Goal: Download file/media

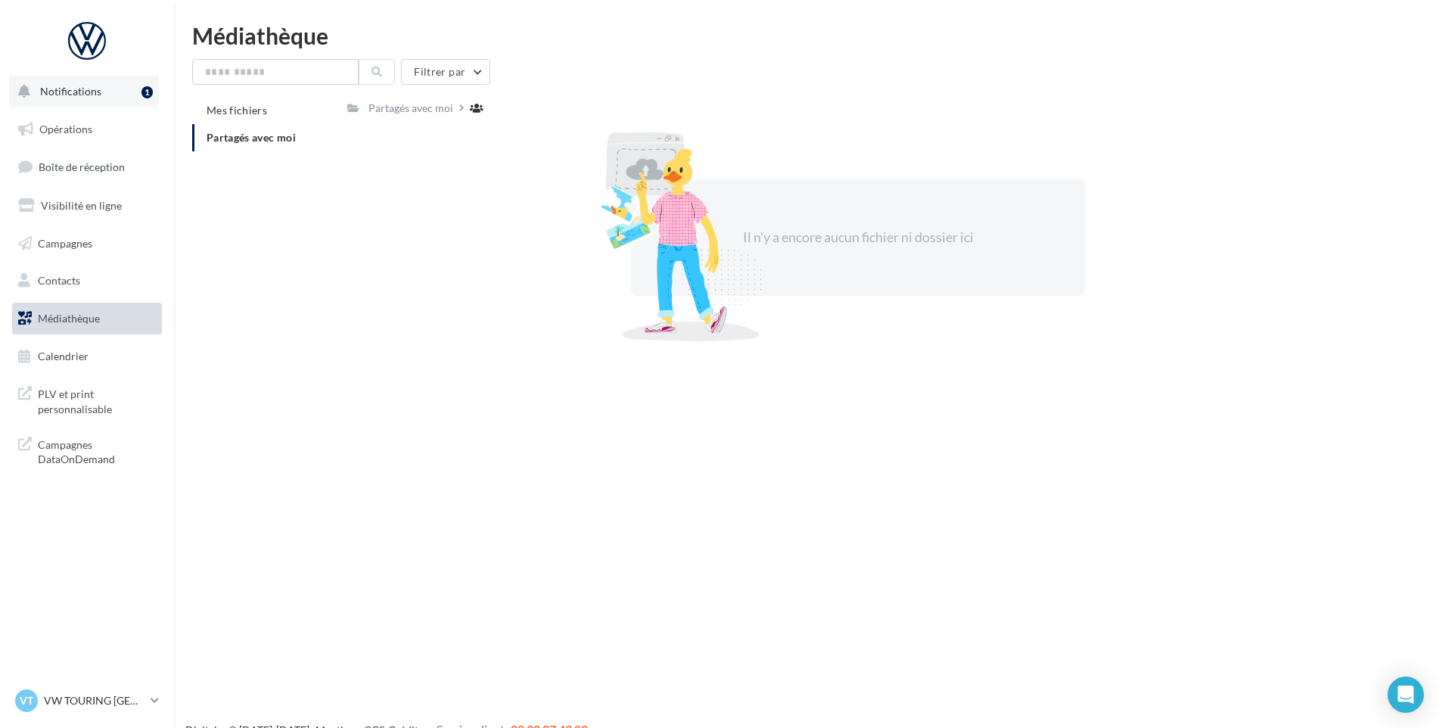
click at [85, 90] on span "Notifications" at bounding box center [70, 91] width 61 height 13
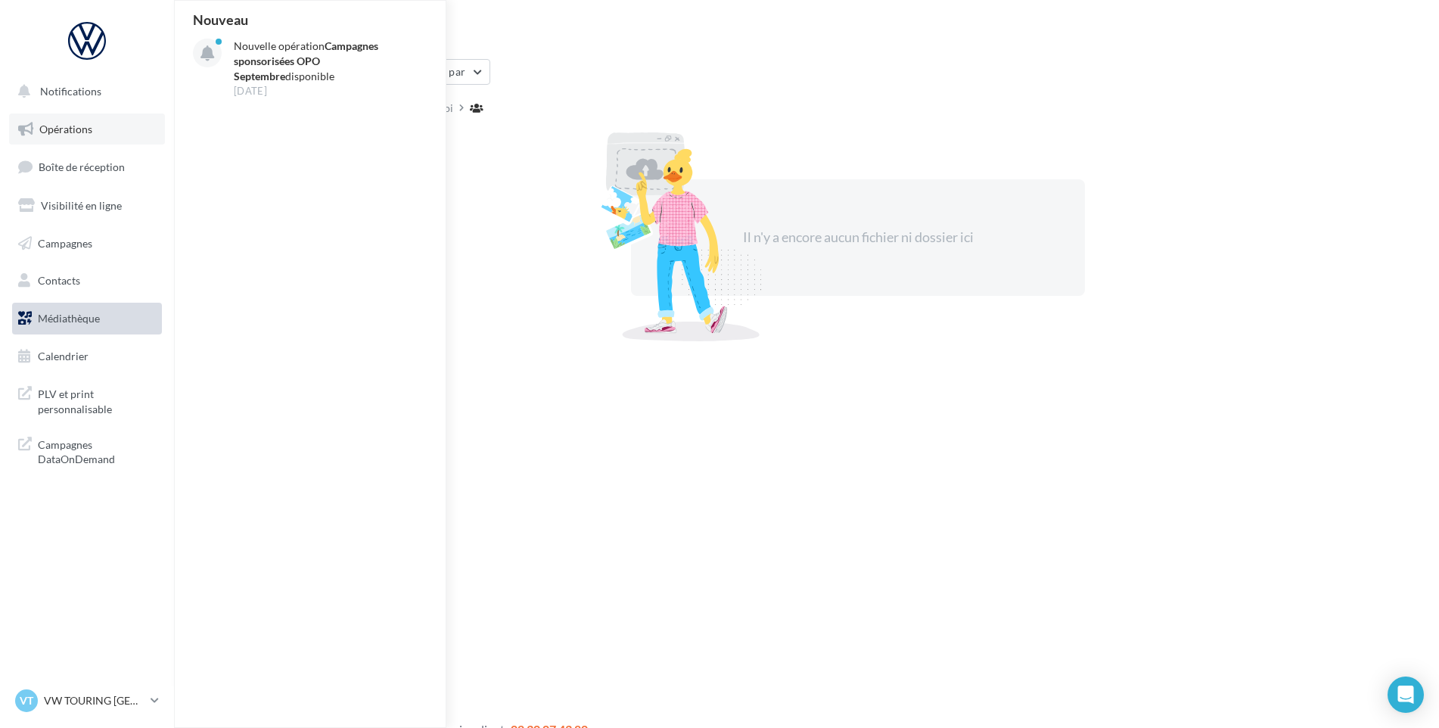
click at [101, 120] on link "Opérations" at bounding box center [87, 130] width 156 height 32
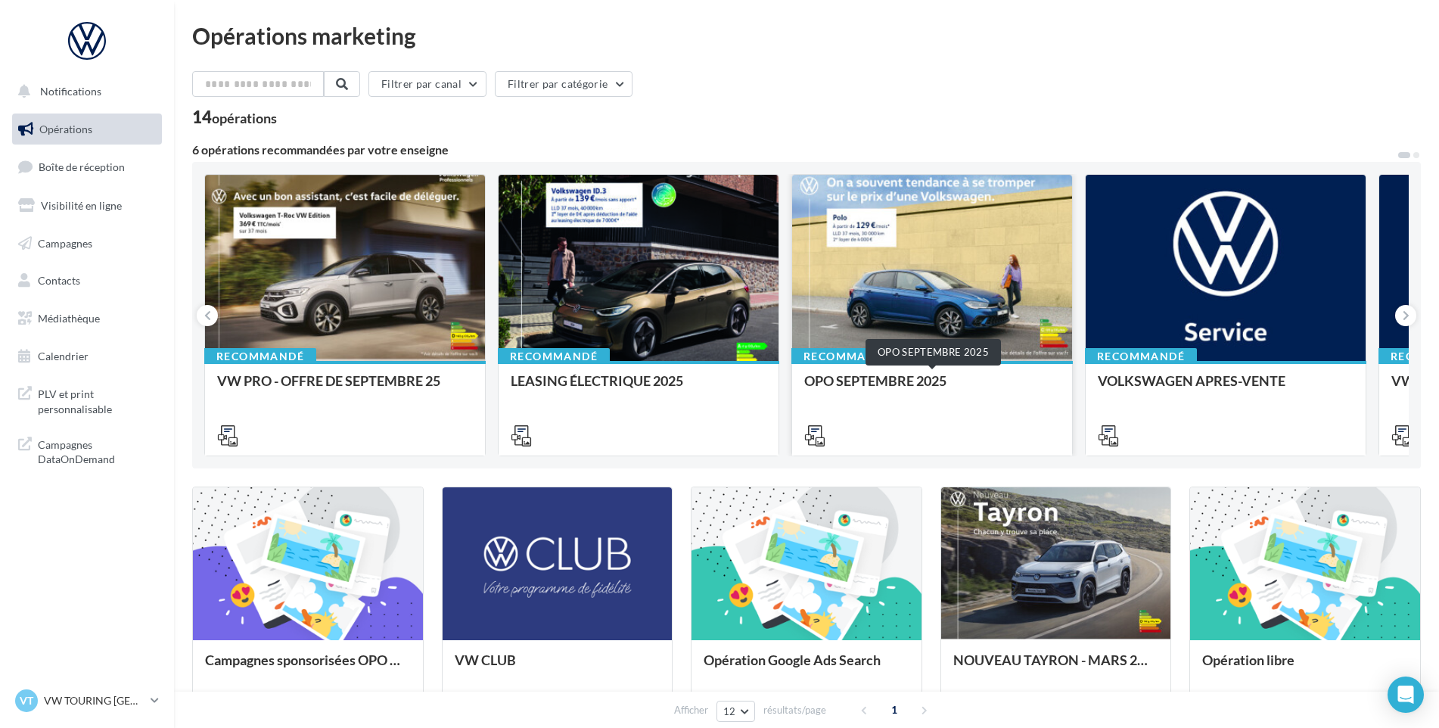
click at [876, 383] on div "OPO SEPTEMBRE 2025" at bounding box center [932, 388] width 256 height 30
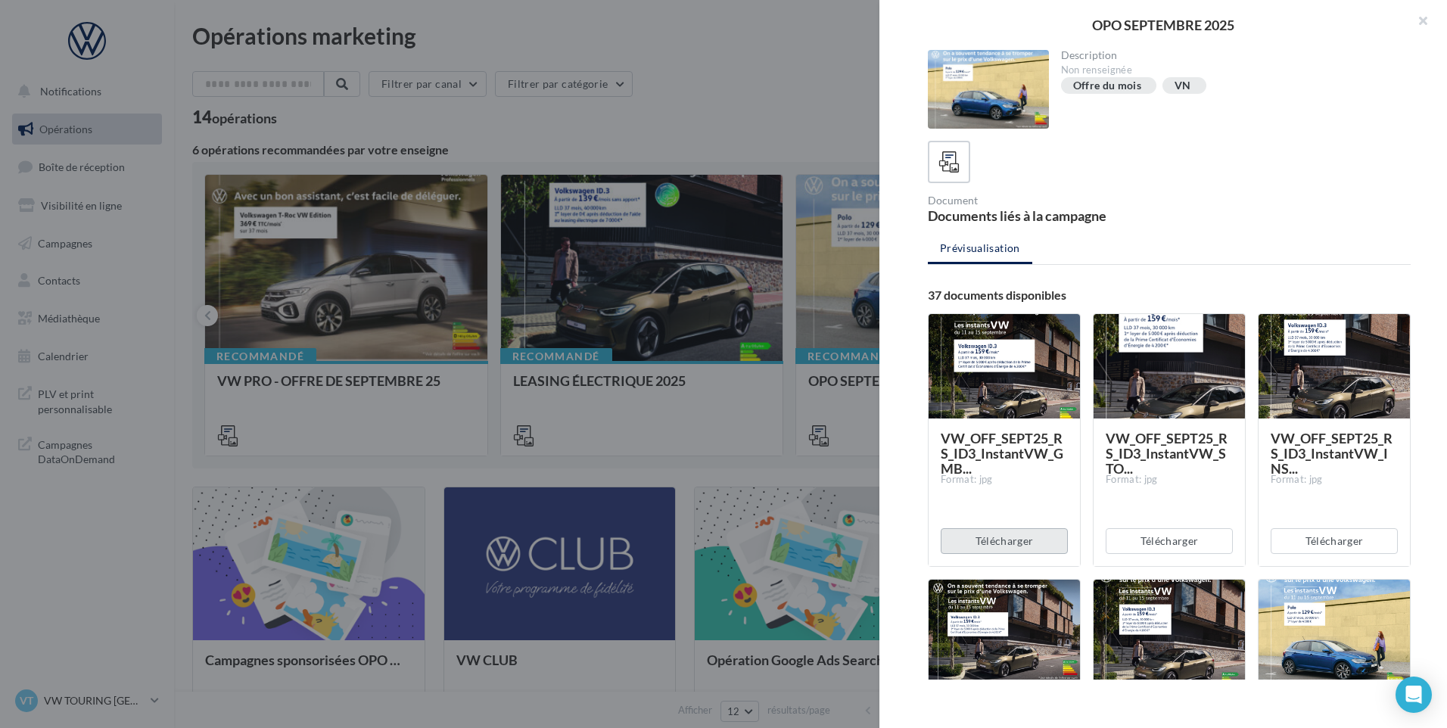
click at [1042, 535] on button "Télécharger" at bounding box center [1004, 541] width 127 height 26
click at [1146, 543] on button "Télécharger" at bounding box center [1169, 541] width 127 height 26
click at [1305, 540] on button "Télécharger" at bounding box center [1334, 541] width 127 height 26
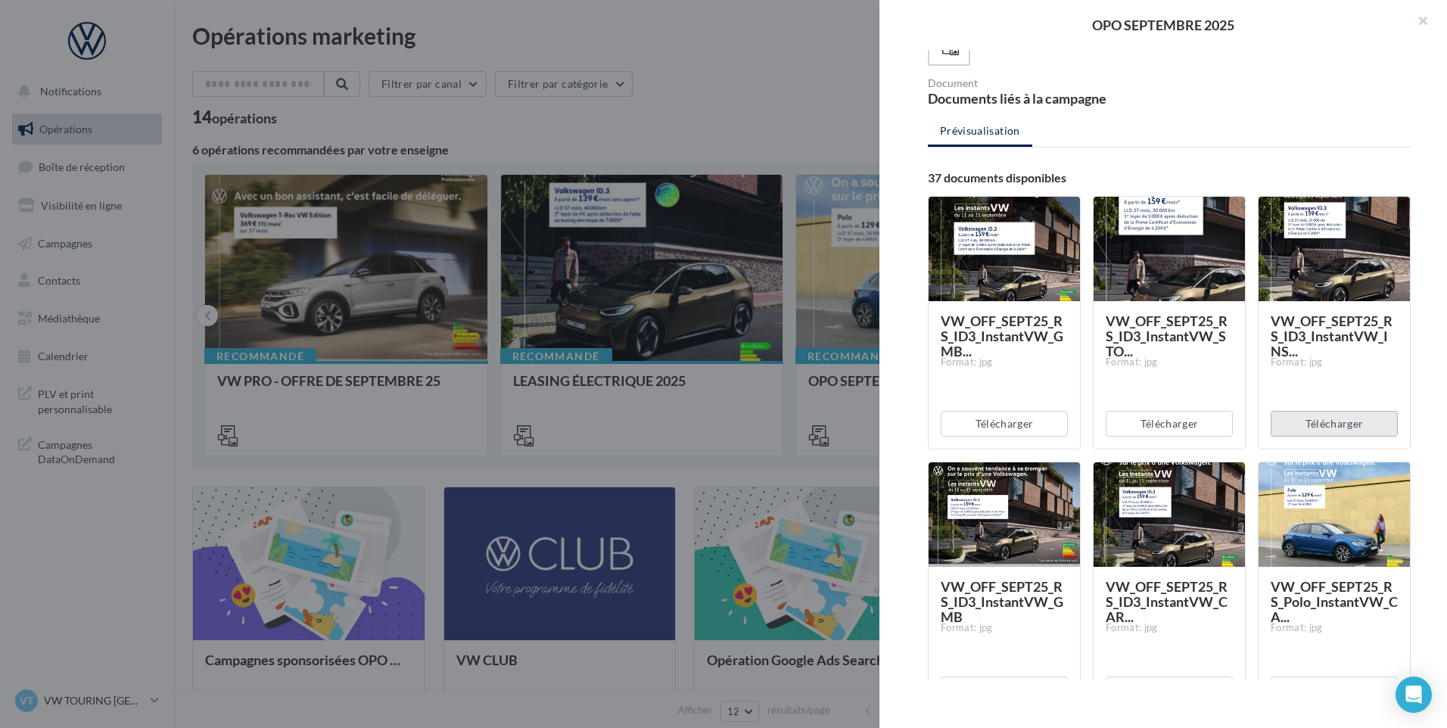
scroll to position [151, 0]
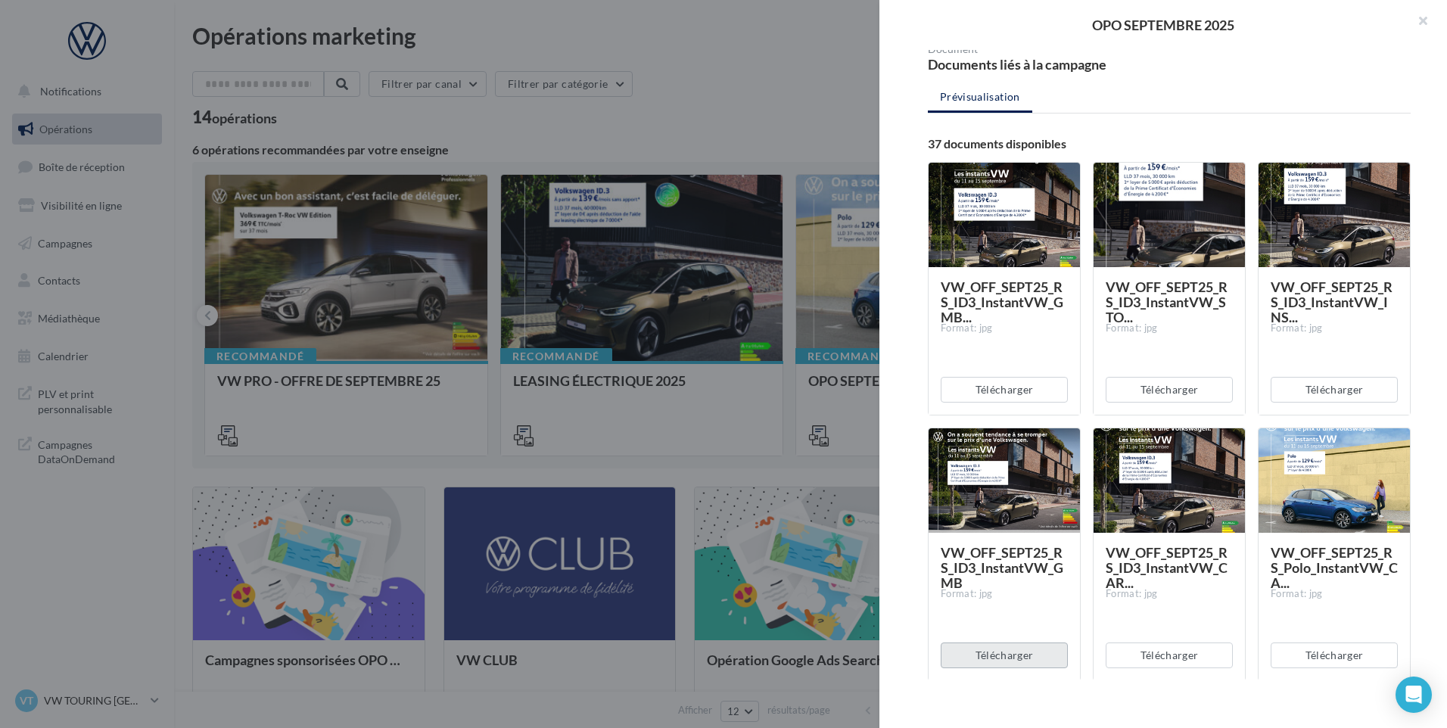
drag, startPoint x: 1013, startPoint y: 654, endPoint x: 1019, endPoint y: 649, distance: 8.0
click at [1013, 654] on button "Télécharger" at bounding box center [1004, 655] width 127 height 26
drag, startPoint x: 1159, startPoint y: 648, endPoint x: 1169, endPoint y: 648, distance: 10.6
click at [1159, 648] on button "Télécharger" at bounding box center [1169, 655] width 127 height 26
click at [1324, 652] on button "Télécharger" at bounding box center [1334, 655] width 127 height 26
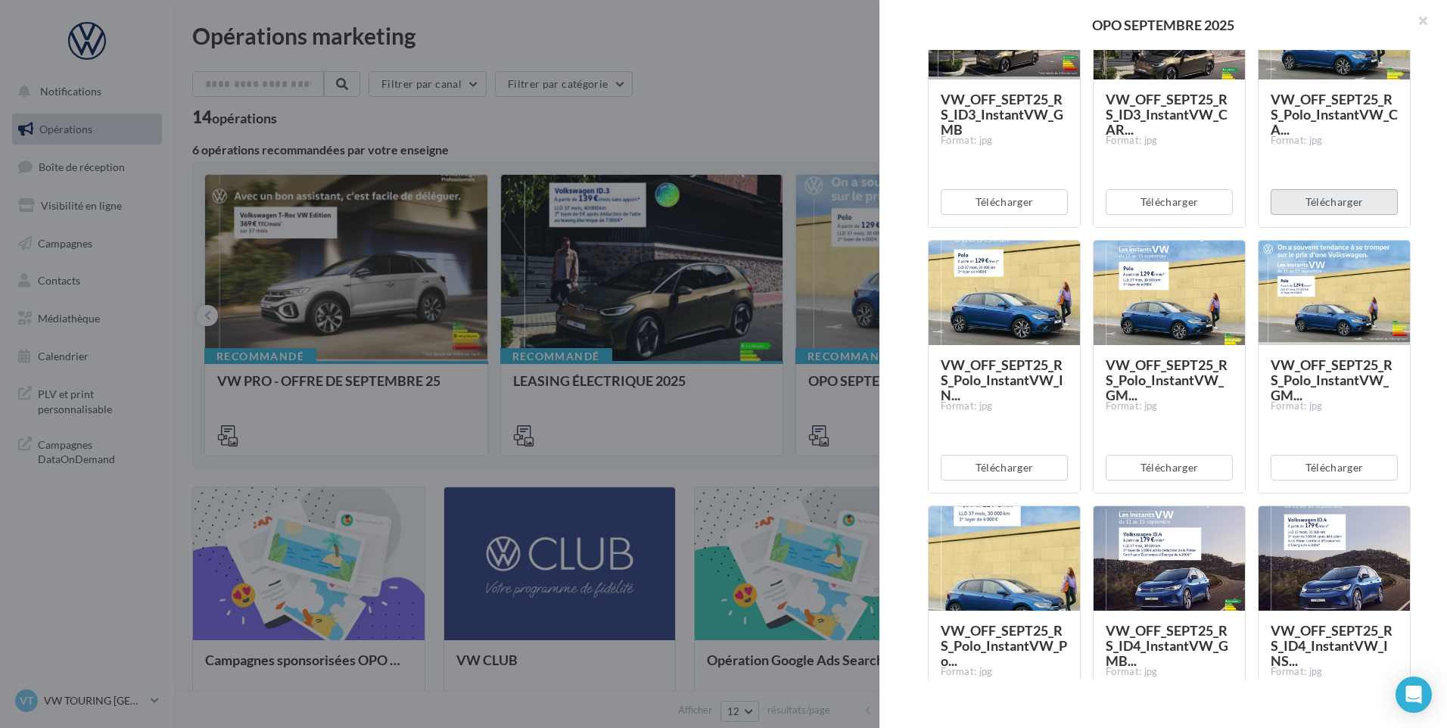
scroll to position [605, 0]
click at [1409, 257] on div "VW_OFF_SEPT25_RS_Polo_InstantVW_GM... Format: jpg Télécharger" at bounding box center [1340, 366] width 165 height 254
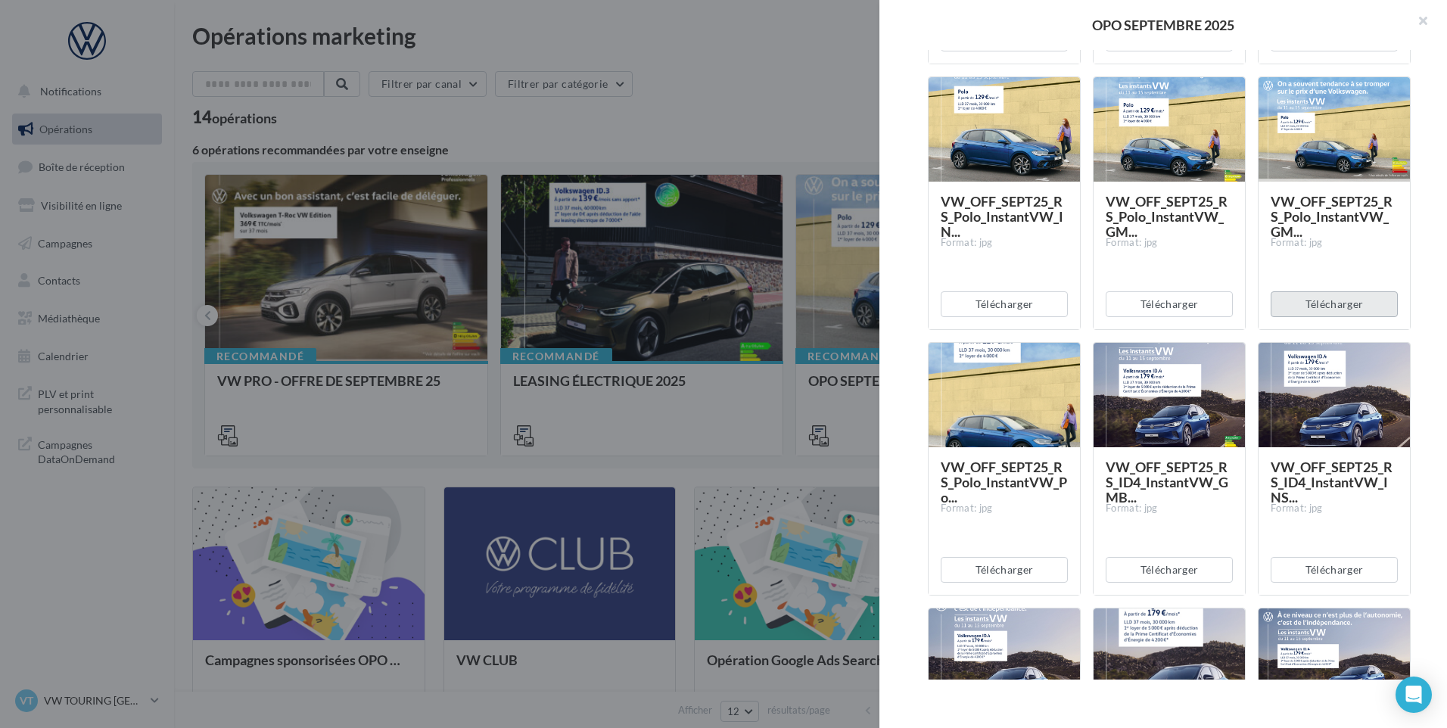
scroll to position [832, 0]
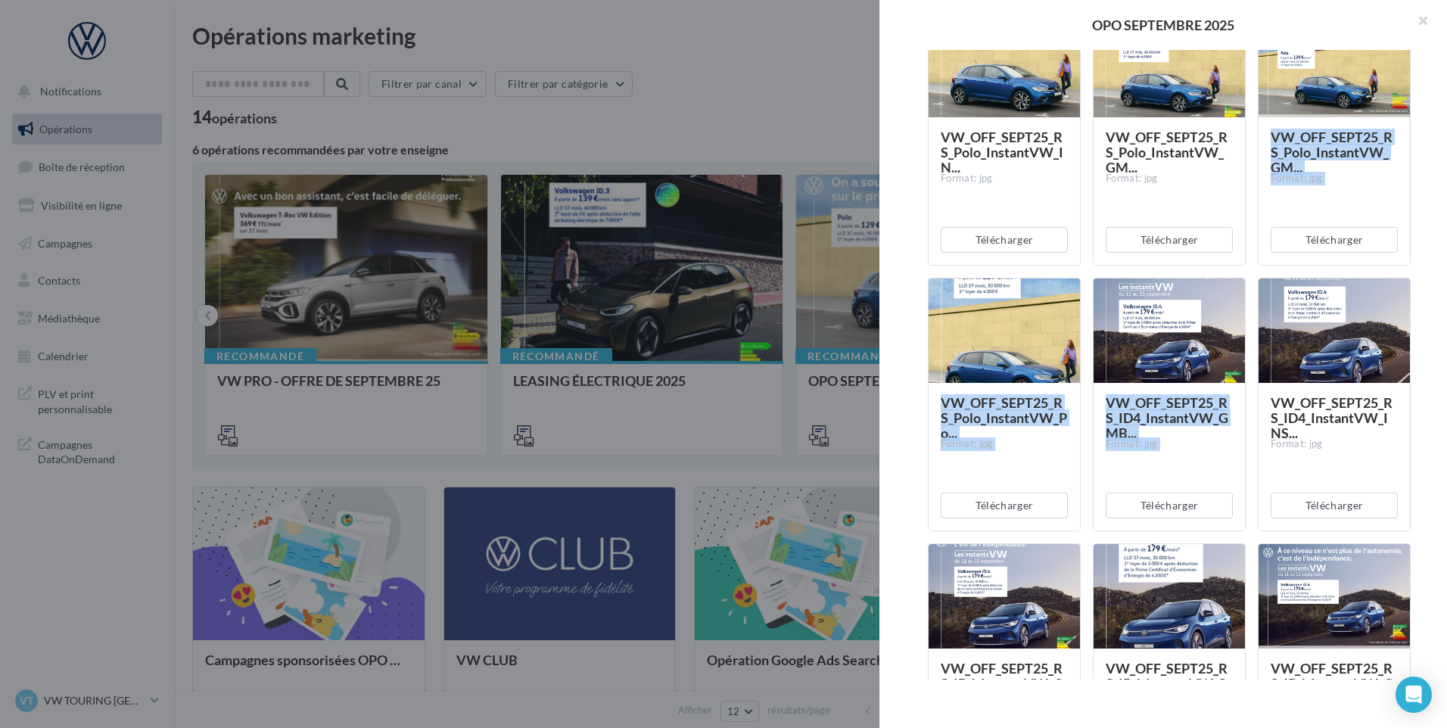
drag, startPoint x: 1408, startPoint y: 224, endPoint x: 1394, endPoint y: 325, distance: 102.3
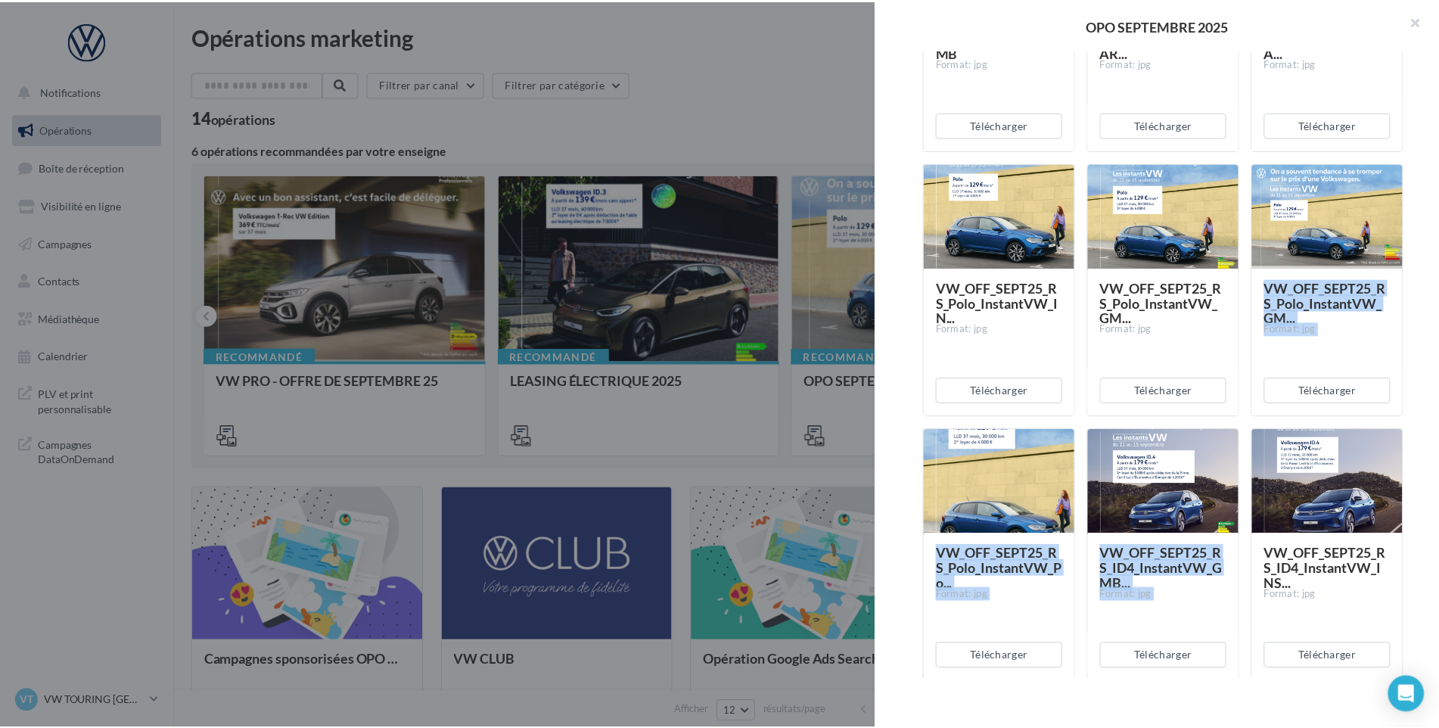
scroll to position [681, 0]
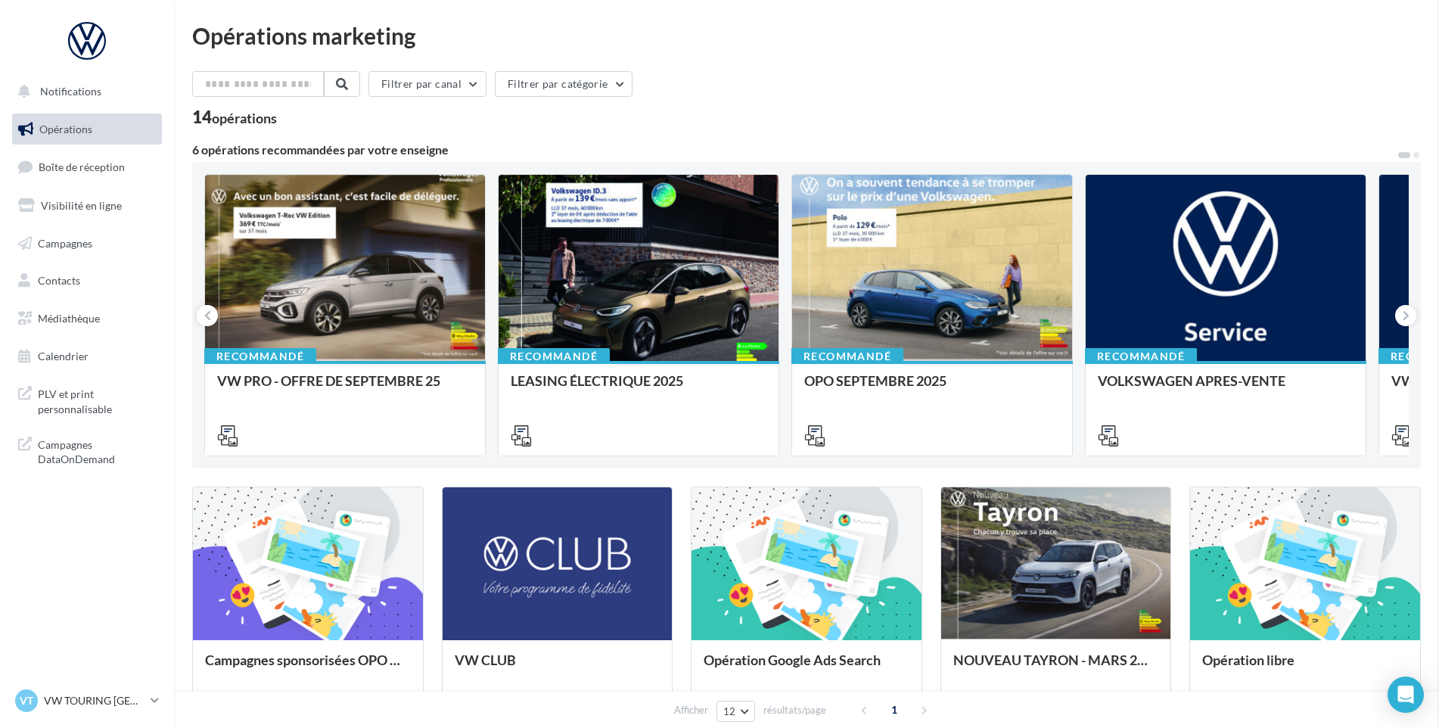
click at [815, 427] on icon at bounding box center [814, 435] width 21 height 21
drag, startPoint x: 86, startPoint y: 420, endPoint x: 81, endPoint y: 336, distance: 84.1
click at [71, 319] on span "Médiathèque" at bounding box center [69, 318] width 62 height 13
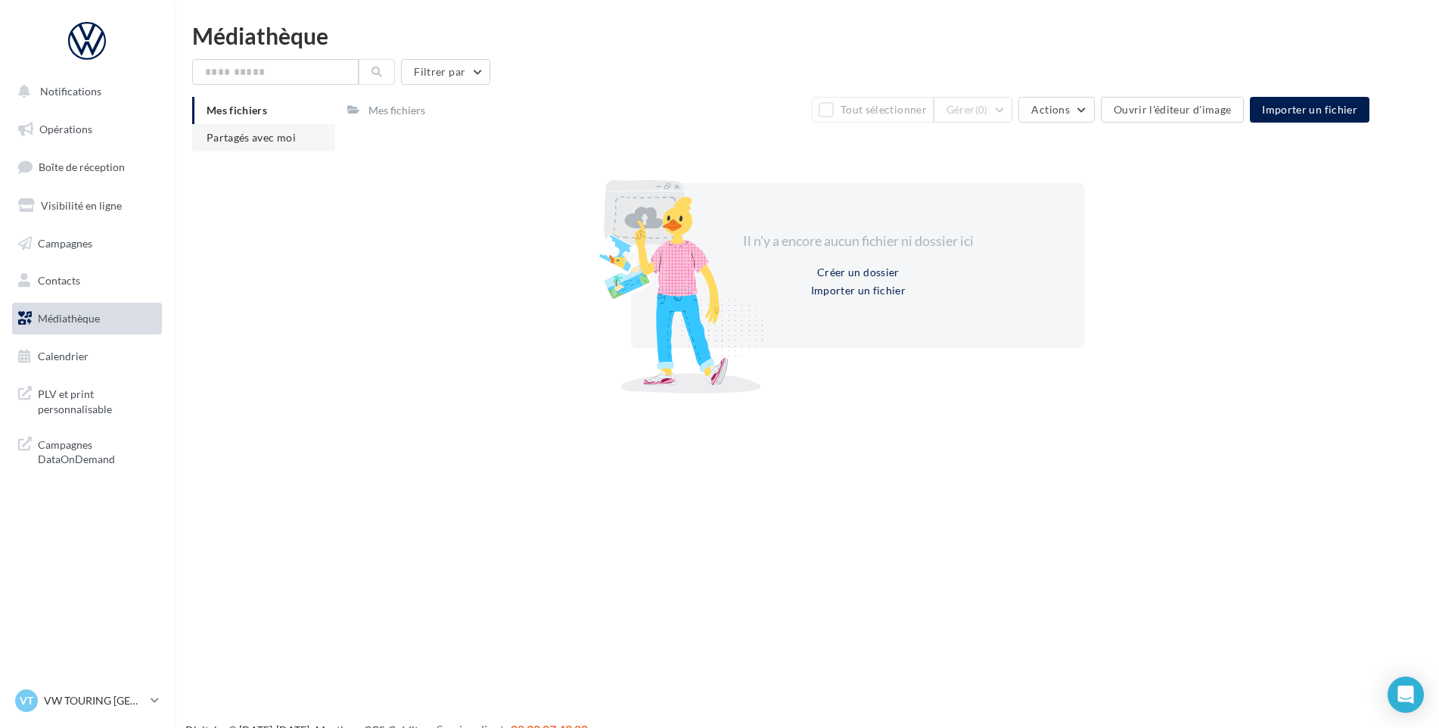
click at [266, 134] on span "Partagés avec moi" at bounding box center [251, 137] width 89 height 13
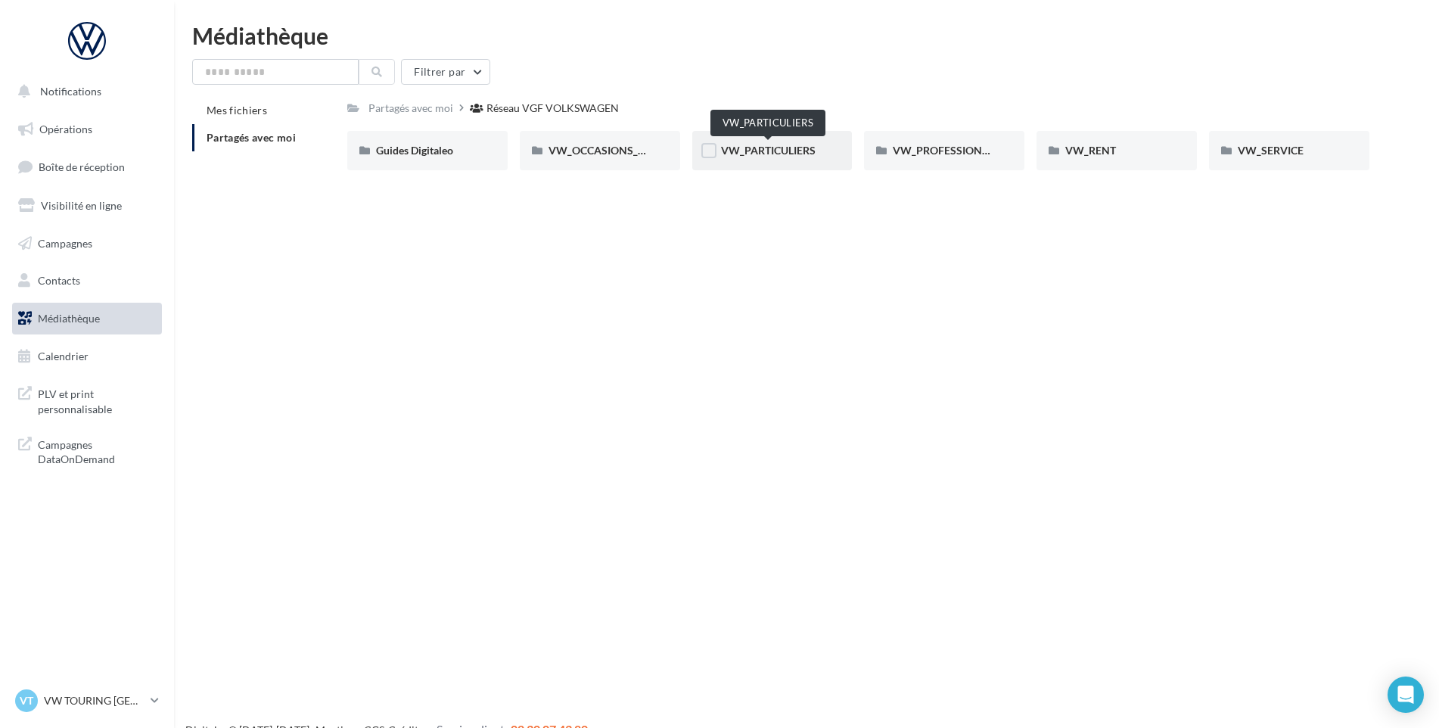
click at [808, 146] on span "VW_PARTICULIERS" at bounding box center [768, 150] width 95 height 13
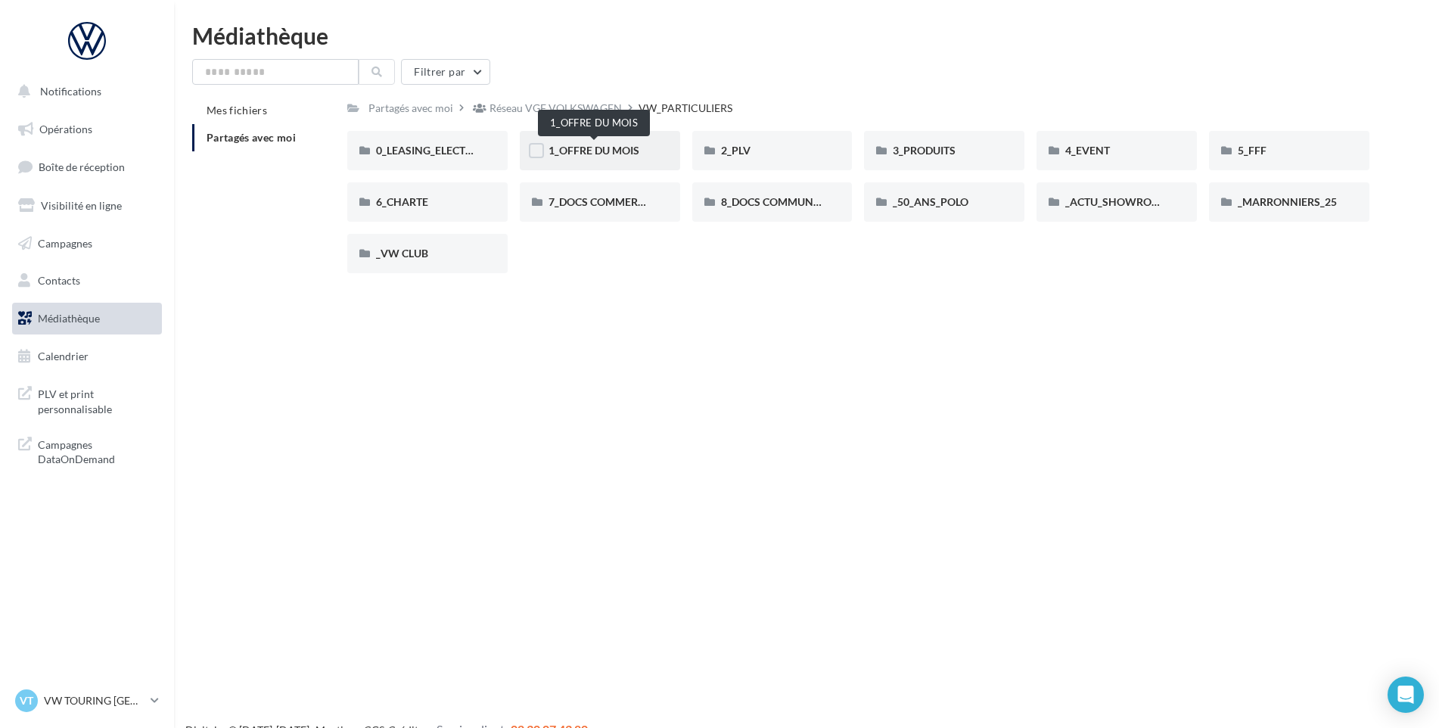
click at [588, 151] on span "1_OFFRE DU MOIS" at bounding box center [594, 150] width 91 height 13
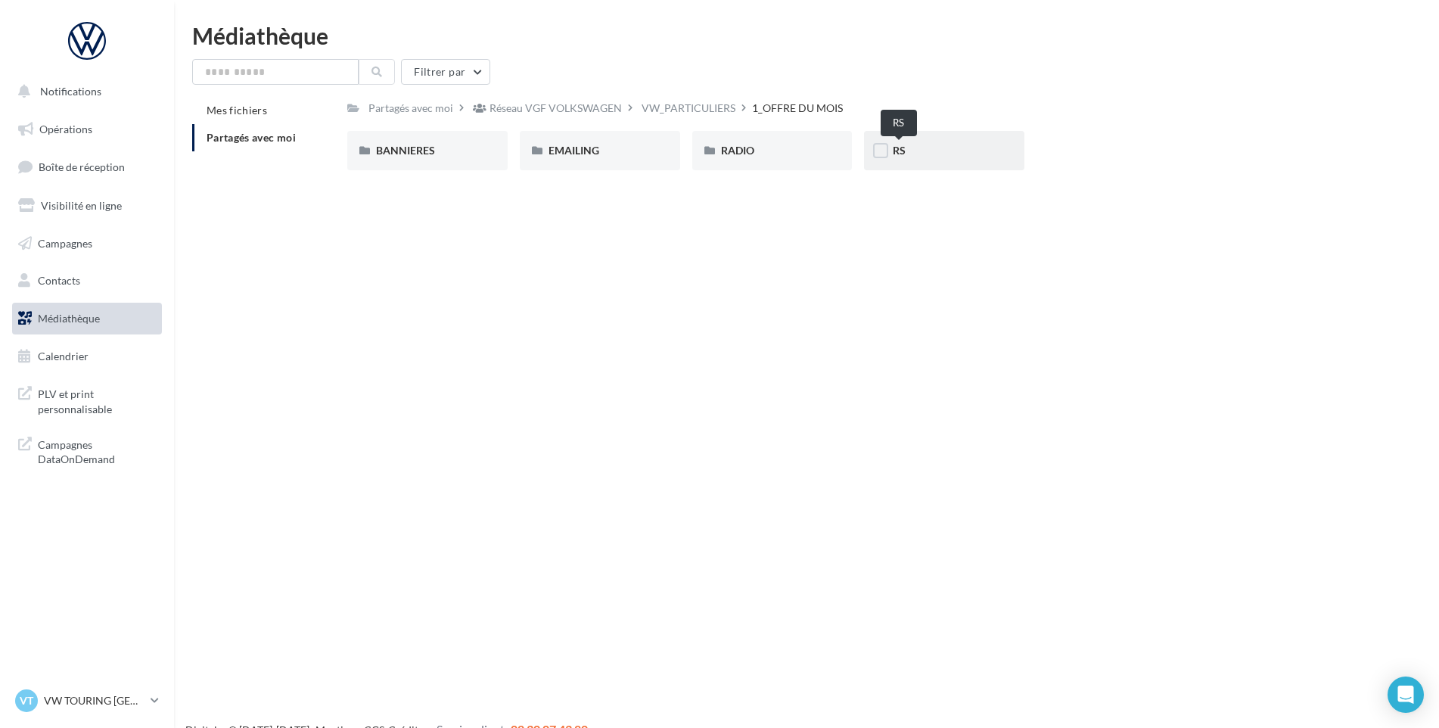
click at [903, 147] on span "RS" at bounding box center [899, 150] width 13 height 13
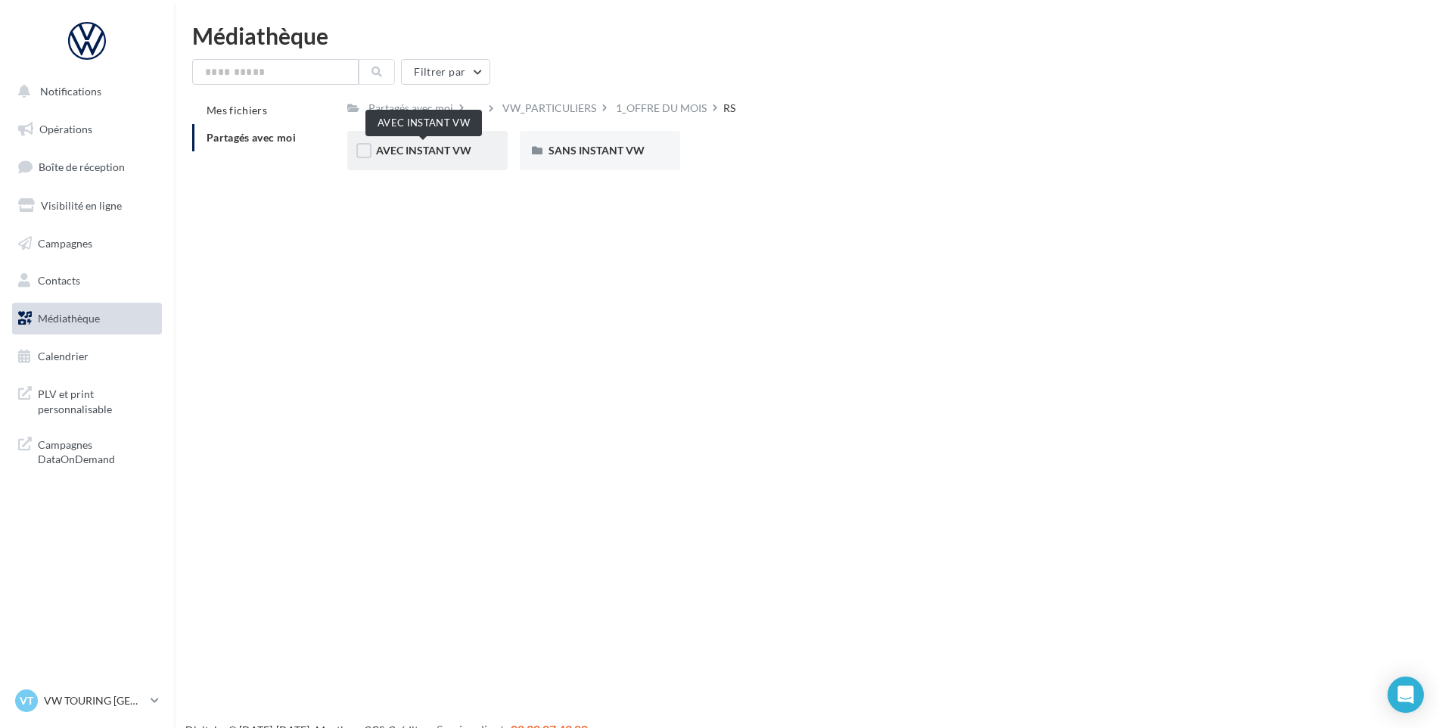
click at [456, 153] on span "AVEC INSTANT VW" at bounding box center [423, 150] width 95 height 13
click at [397, 146] on div "ID.3" at bounding box center [427, 150] width 103 height 15
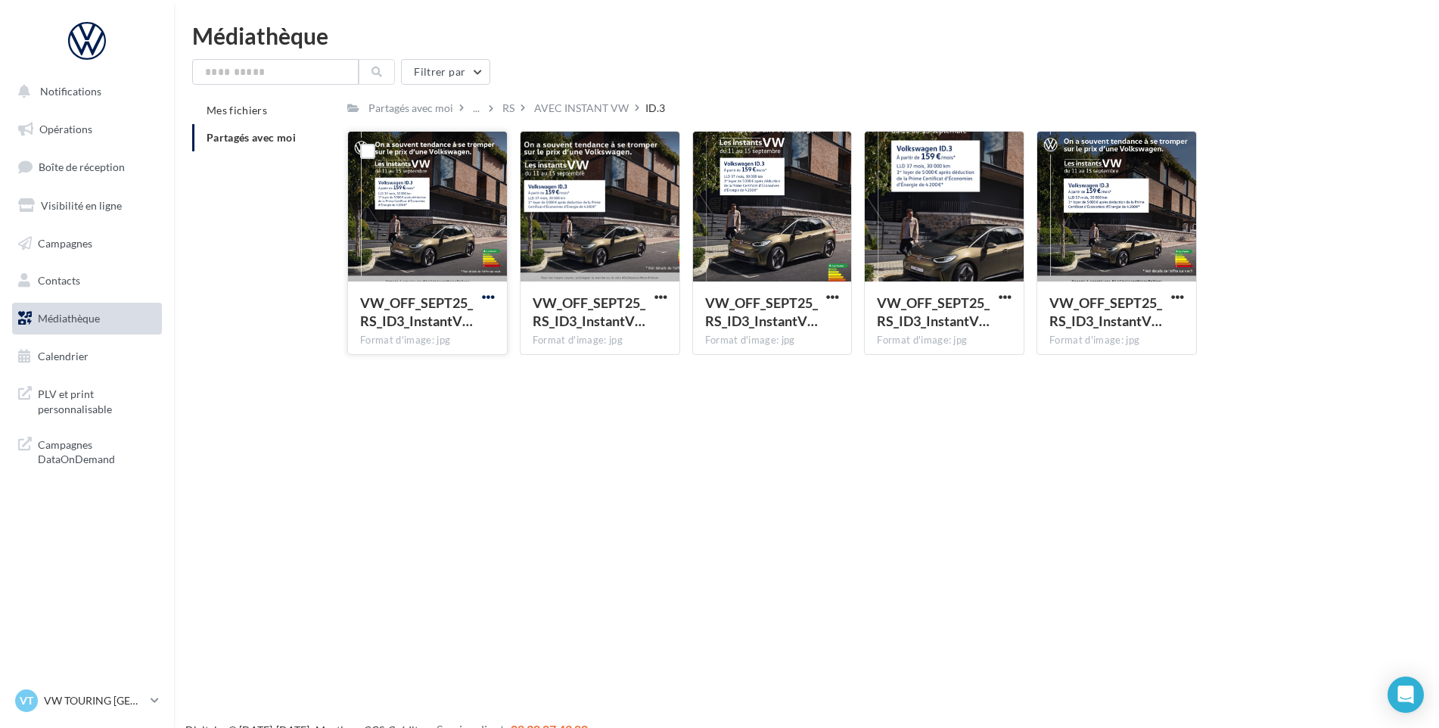
click at [486, 294] on span "button" at bounding box center [488, 297] width 13 height 13
click at [478, 319] on button "Télécharger" at bounding box center [422, 326] width 151 height 39
click at [661, 298] on span "button" at bounding box center [661, 297] width 13 height 13
click at [649, 319] on button "Télécharger" at bounding box center [594, 326] width 151 height 39
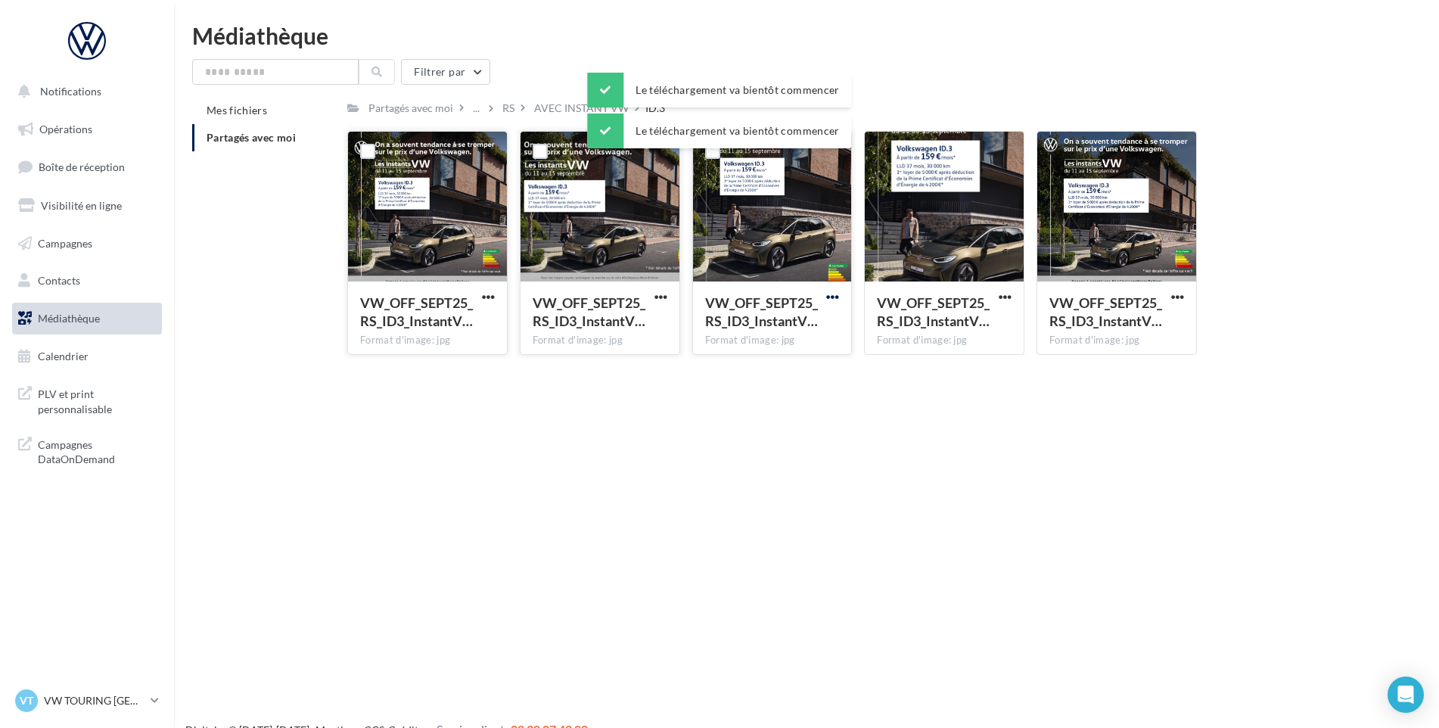
click at [830, 299] on span "button" at bounding box center [832, 297] width 13 height 13
click at [828, 319] on button "Télécharger" at bounding box center [766, 326] width 151 height 39
click at [1006, 298] on span "button" at bounding box center [1005, 297] width 13 height 13
click at [1006, 314] on button "Télécharger" at bounding box center [938, 326] width 151 height 39
click at [969, 399] on div "Notifications Opérations Boîte de réception Visibilité en ligne Campagnes Conta…" at bounding box center [719, 388] width 1439 height 728
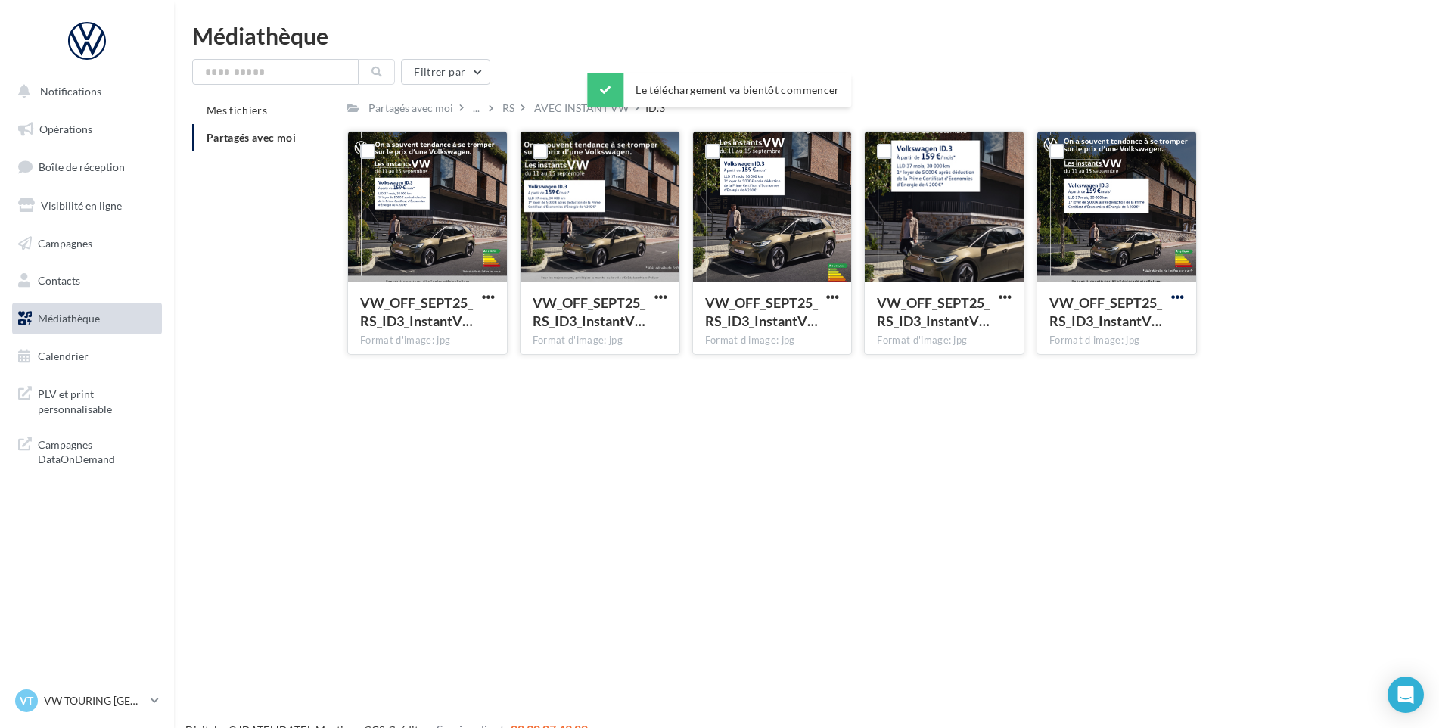
click at [1177, 296] on span "button" at bounding box center [1177, 297] width 13 height 13
click at [1171, 331] on button "Télécharger" at bounding box center [1111, 326] width 151 height 39
click at [559, 109] on div "AVEC INSTANT VW" at bounding box center [581, 108] width 95 height 15
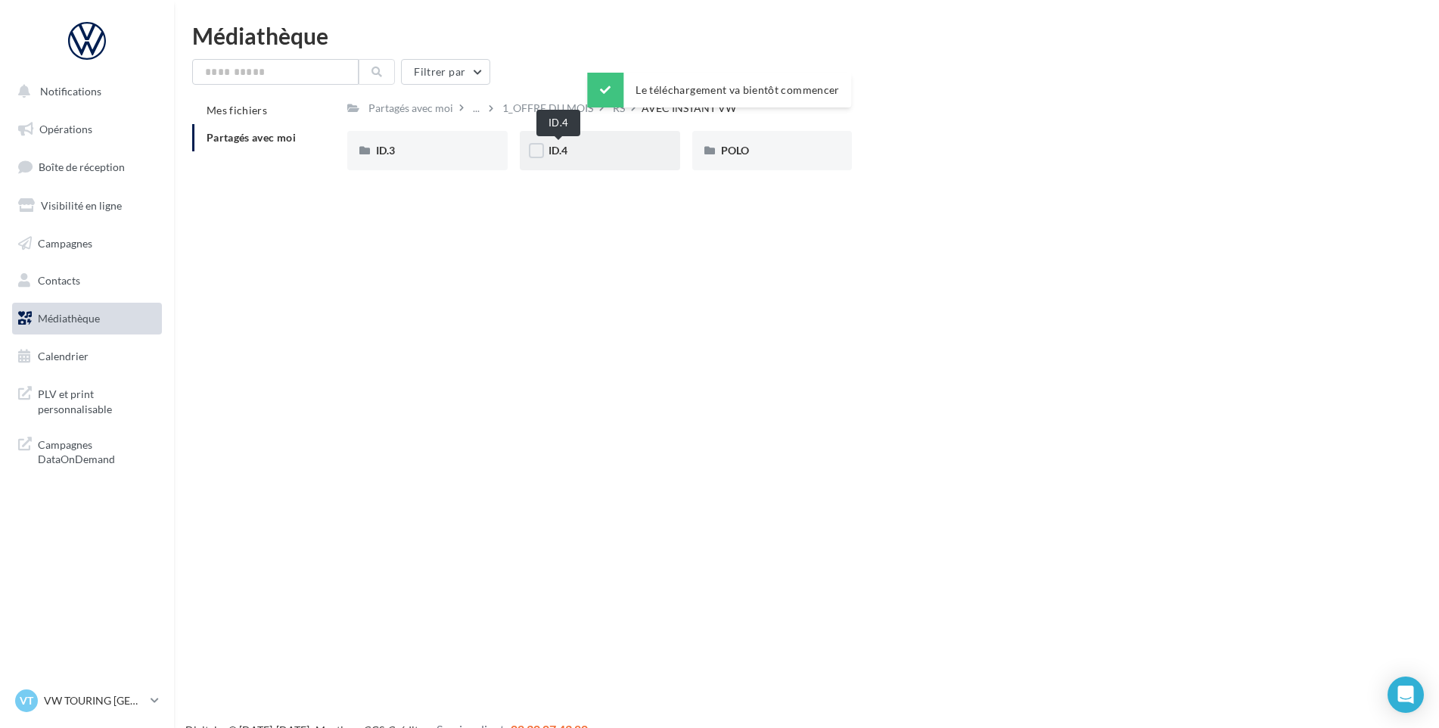
click at [557, 157] on span "ID.4" at bounding box center [558, 150] width 19 height 13
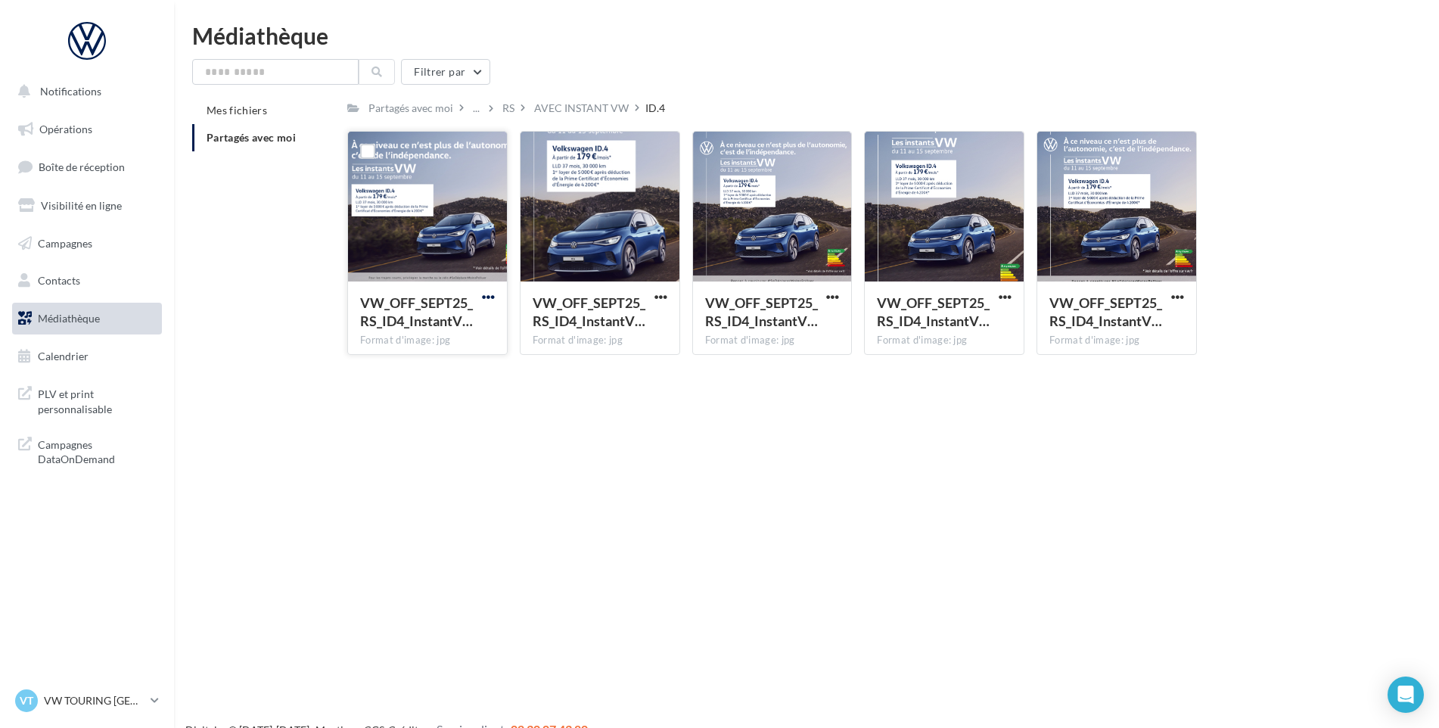
click at [489, 298] on span "button" at bounding box center [488, 297] width 13 height 13
click at [485, 331] on button "Télécharger" at bounding box center [422, 326] width 151 height 39
click at [664, 298] on span "button" at bounding box center [661, 297] width 13 height 13
click at [652, 329] on button "Télécharger" at bounding box center [594, 326] width 151 height 39
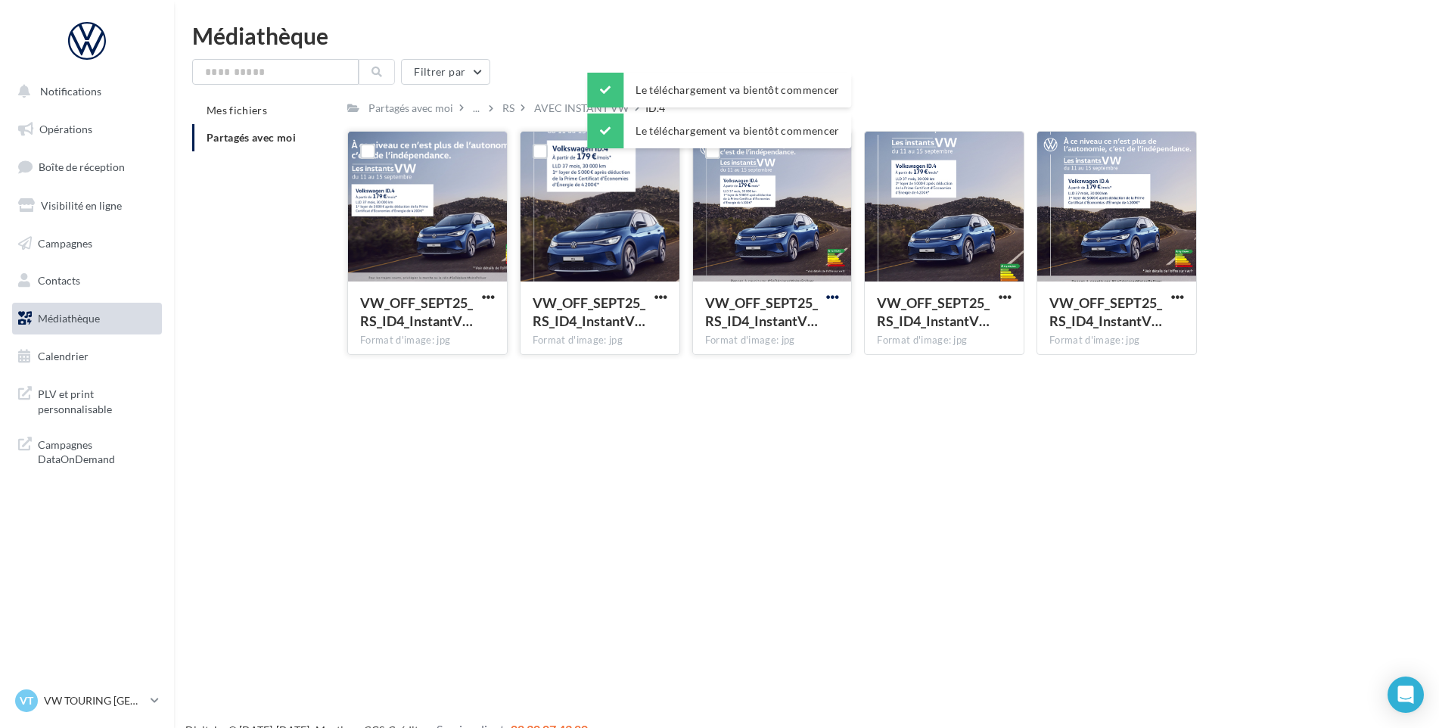
click at [832, 295] on span "button" at bounding box center [832, 297] width 13 height 13
click at [820, 327] on button "Télécharger" at bounding box center [766, 326] width 151 height 39
click at [998, 294] on button "button" at bounding box center [1005, 298] width 19 height 15
click at [988, 315] on button "Télécharger" at bounding box center [938, 326] width 151 height 39
click at [1053, 411] on div "Notifications Opérations Boîte de réception Visibilité en ligne Campagnes Conta…" at bounding box center [719, 388] width 1439 height 728
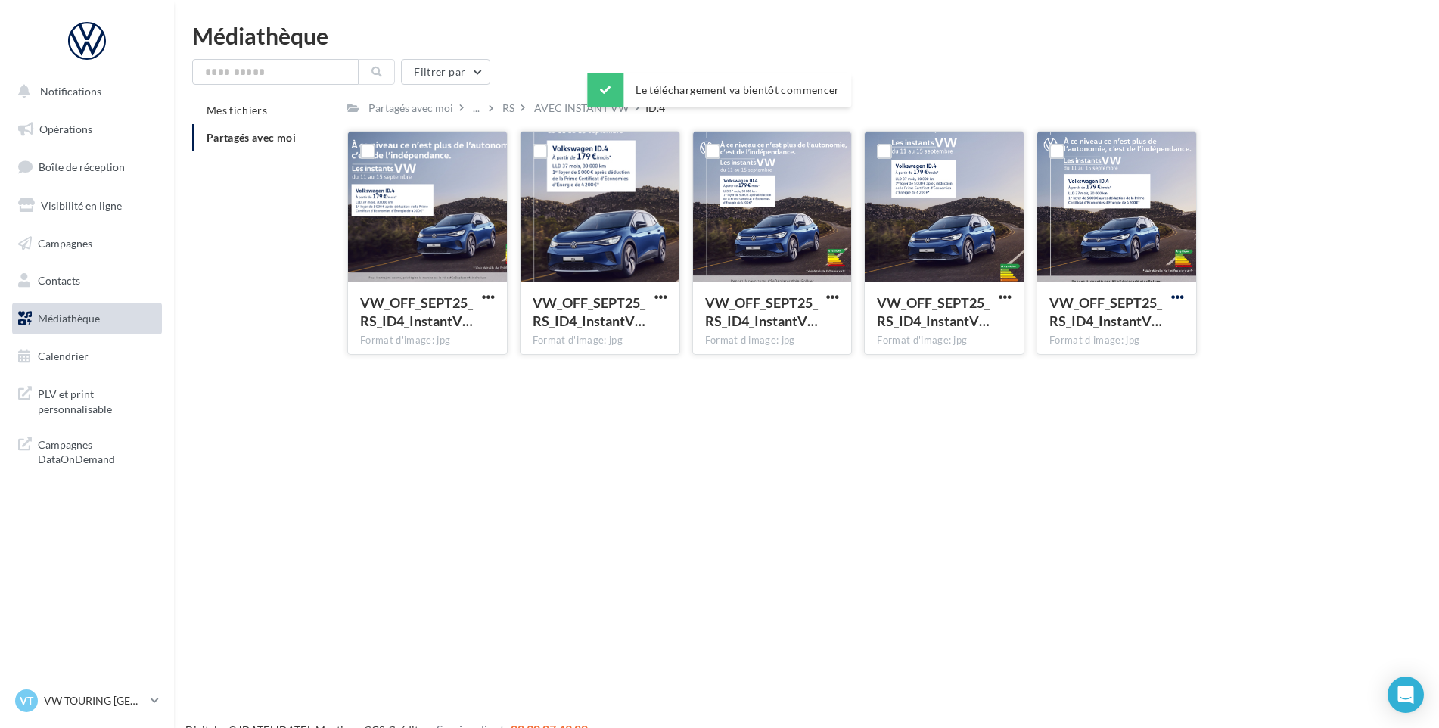
click at [1180, 294] on span "button" at bounding box center [1177, 297] width 13 height 13
click at [1171, 322] on button "Télécharger" at bounding box center [1111, 326] width 151 height 39
click at [548, 104] on div "AVEC INSTANT VW" at bounding box center [581, 108] width 95 height 15
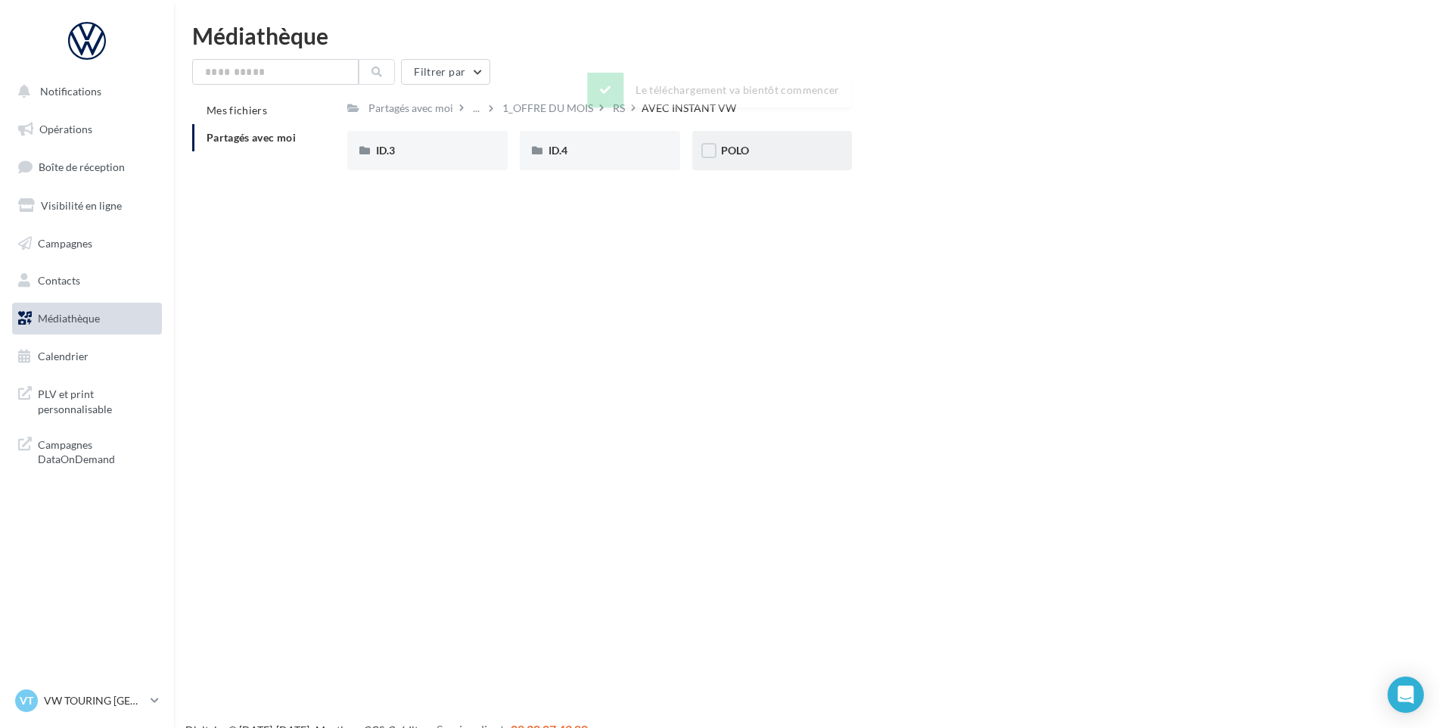
click at [772, 158] on div "POLO" at bounding box center [772, 150] width 103 height 15
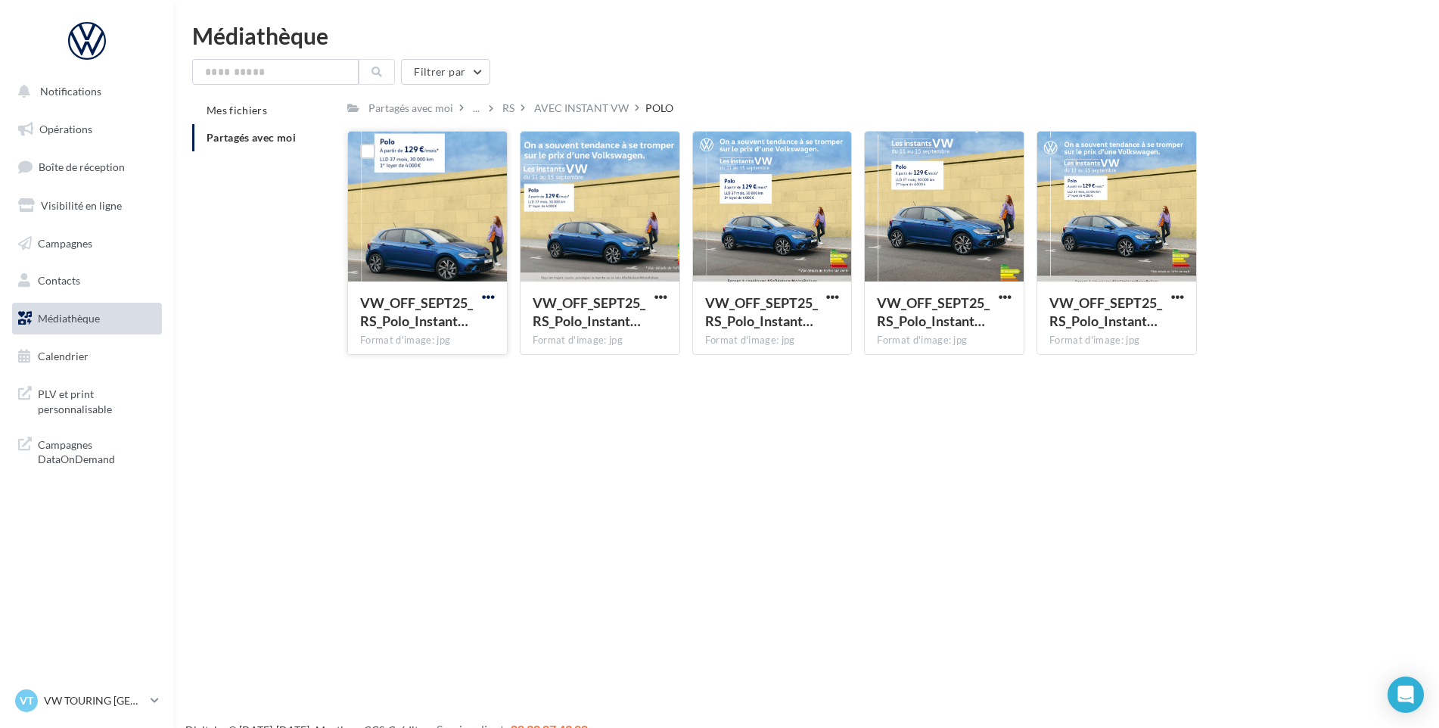
click at [488, 293] on span "button" at bounding box center [488, 297] width 13 height 13
click at [478, 322] on button "Télécharger" at bounding box center [422, 326] width 151 height 39
click at [653, 295] on button "button" at bounding box center [661, 298] width 19 height 15
click at [652, 325] on button "Télécharger" at bounding box center [594, 326] width 151 height 39
click at [826, 298] on button "button" at bounding box center [832, 298] width 19 height 15
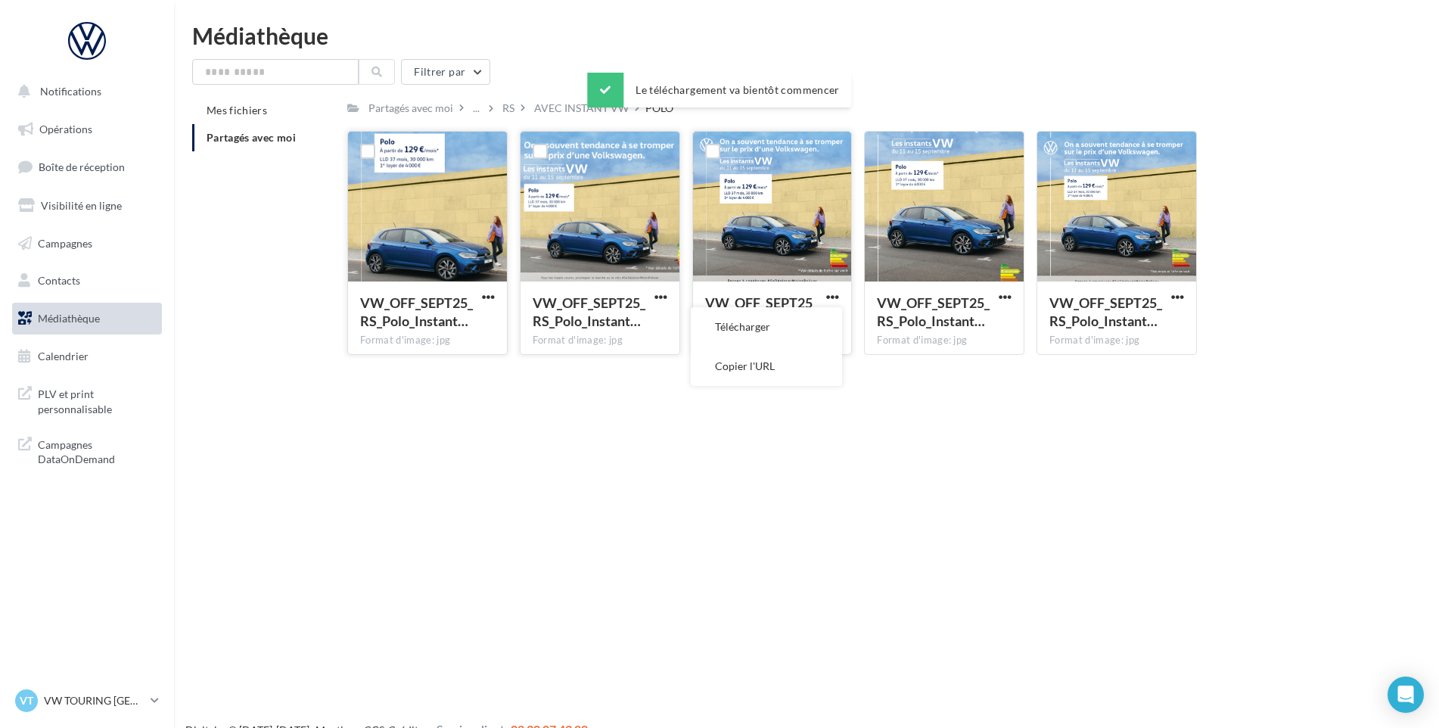
click at [819, 321] on button "Télécharger" at bounding box center [766, 326] width 151 height 39
click at [1009, 297] on span "button" at bounding box center [1005, 297] width 13 height 13
click at [1003, 328] on button "Télécharger" at bounding box center [938, 326] width 151 height 39
drag, startPoint x: 1058, startPoint y: 466, endPoint x: 1068, endPoint y: 445, distance: 23.4
click at [1057, 464] on div "Notifications Opérations Boîte de réception Visibilité en ligne Campagnes Conta…" at bounding box center [719, 388] width 1439 height 728
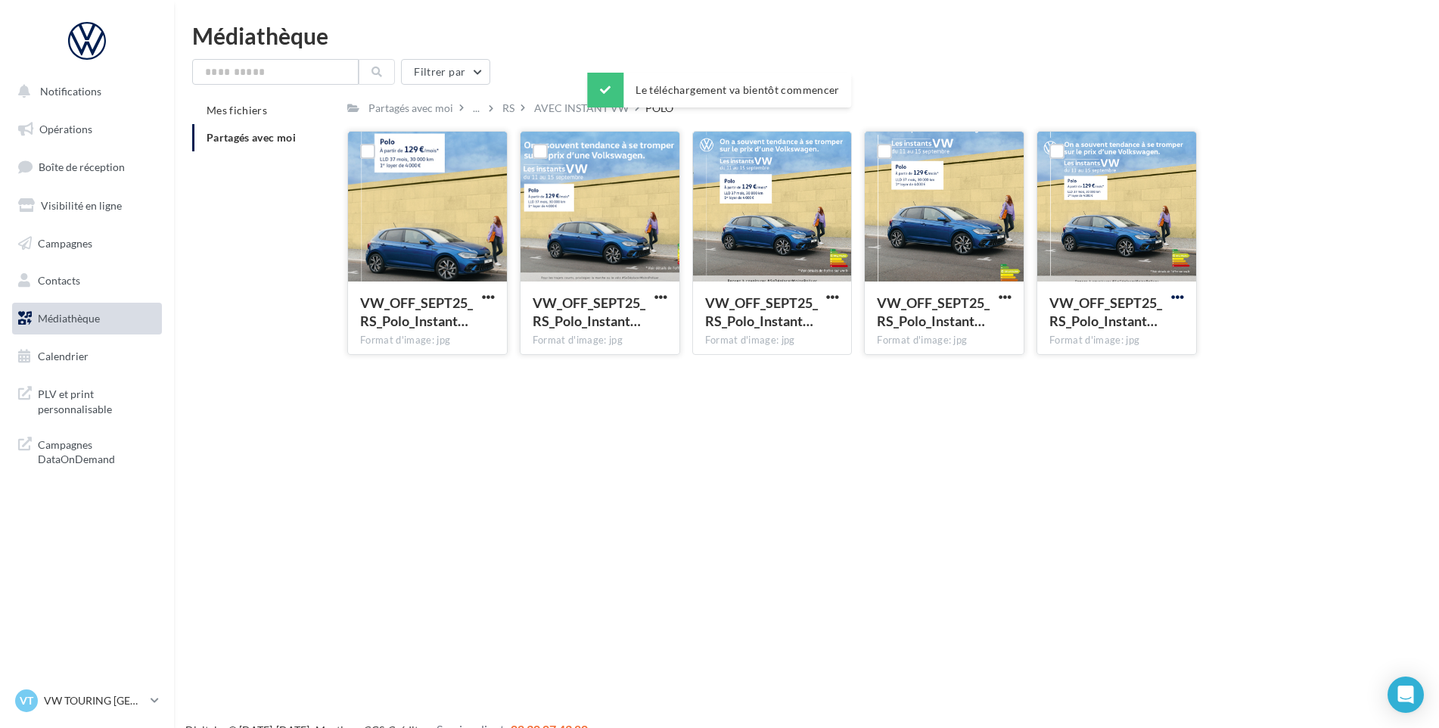
click at [1178, 294] on span "button" at bounding box center [1177, 297] width 13 height 13
click at [1172, 317] on button "Télécharger" at bounding box center [1111, 326] width 151 height 39
click at [800, 480] on div "Notifications Opérations Boîte de réception Visibilité en ligne Campagnes Conta…" at bounding box center [719, 388] width 1439 height 728
